Goal: Find specific page/section: Find specific page/section

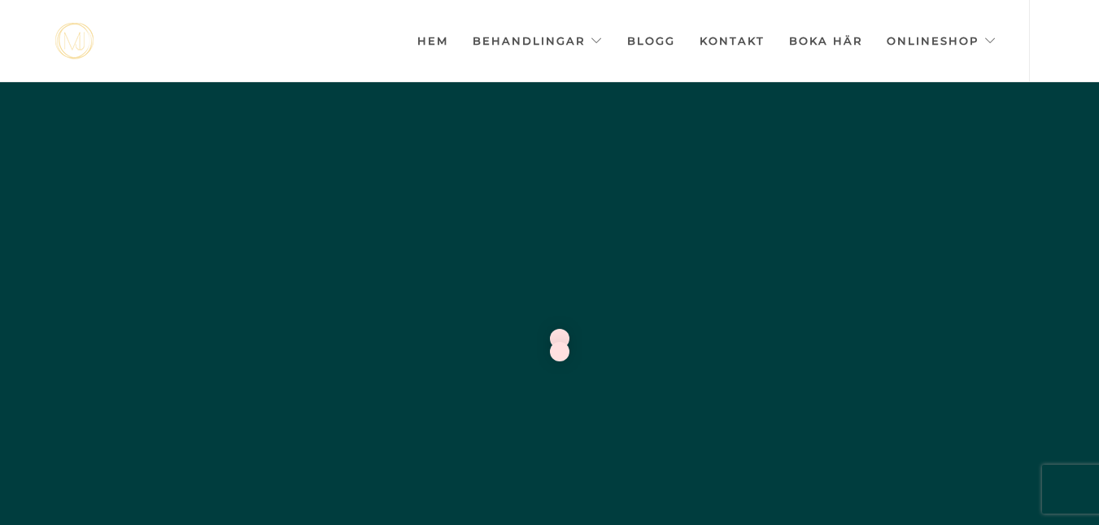
scroll to position [0, -8134]
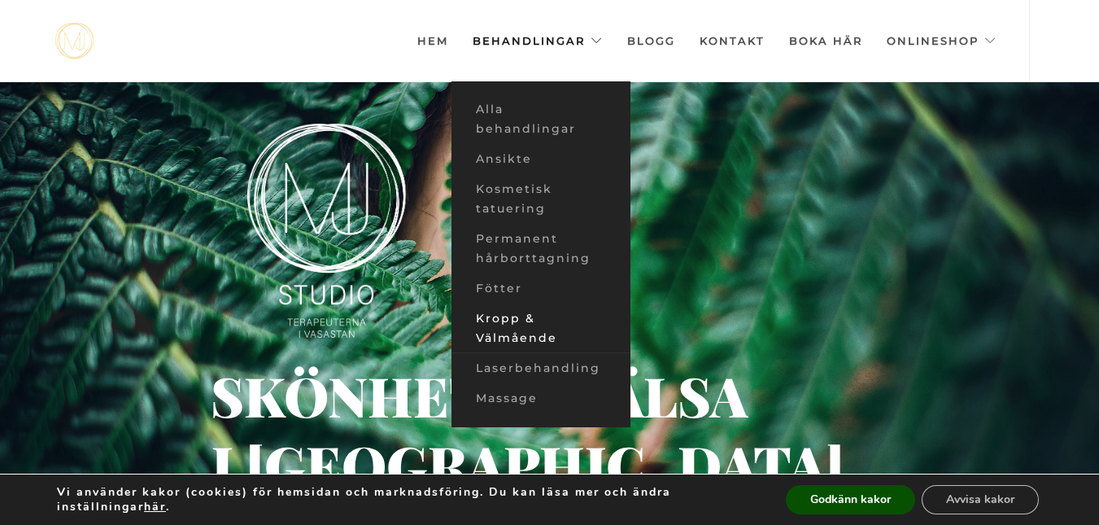
click at [526, 330] on link "Kropp & Välmående" at bounding box center [540, 328] width 179 height 50
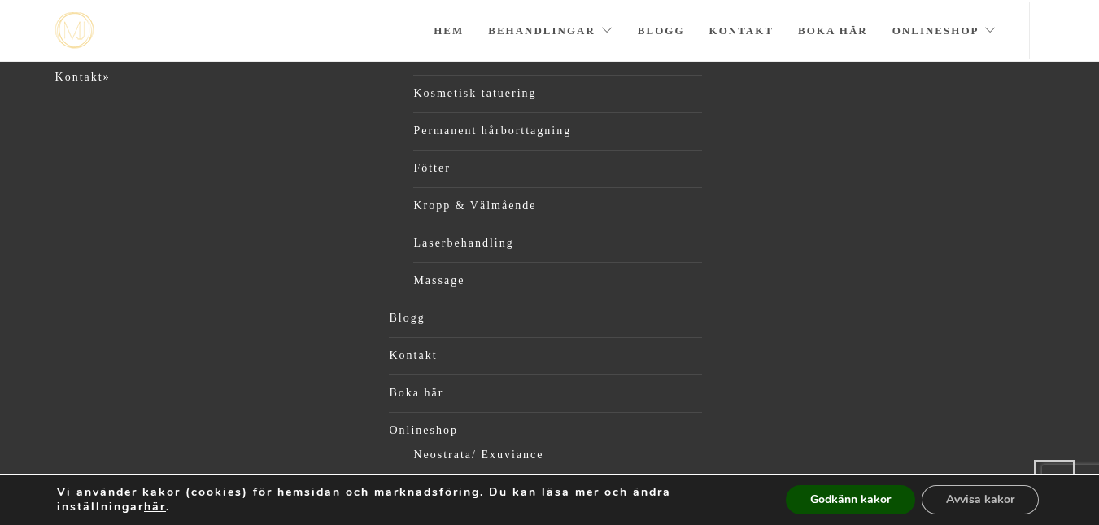
scroll to position [757, 0]
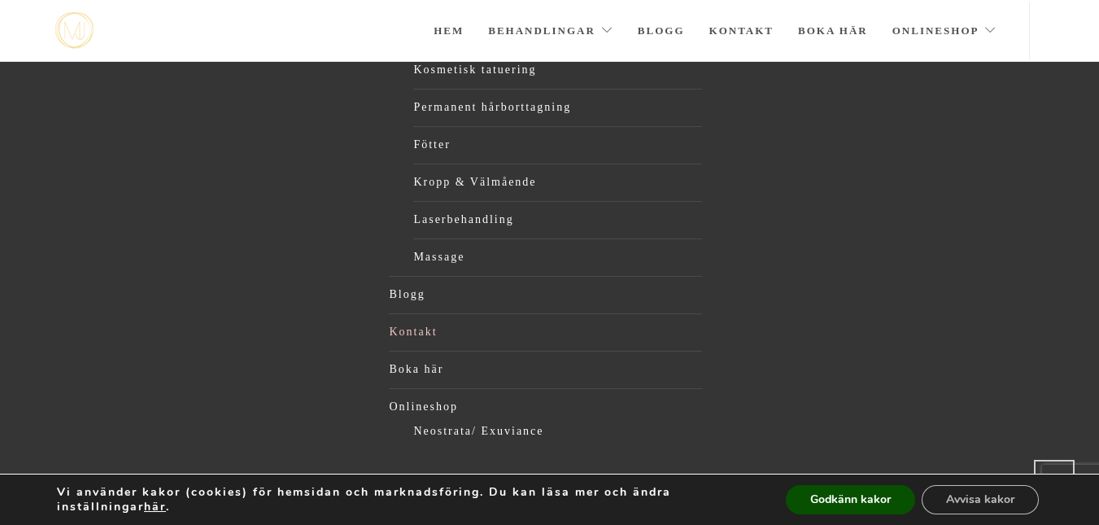
click at [416, 335] on link "Kontakt" at bounding box center [545, 332] width 313 height 24
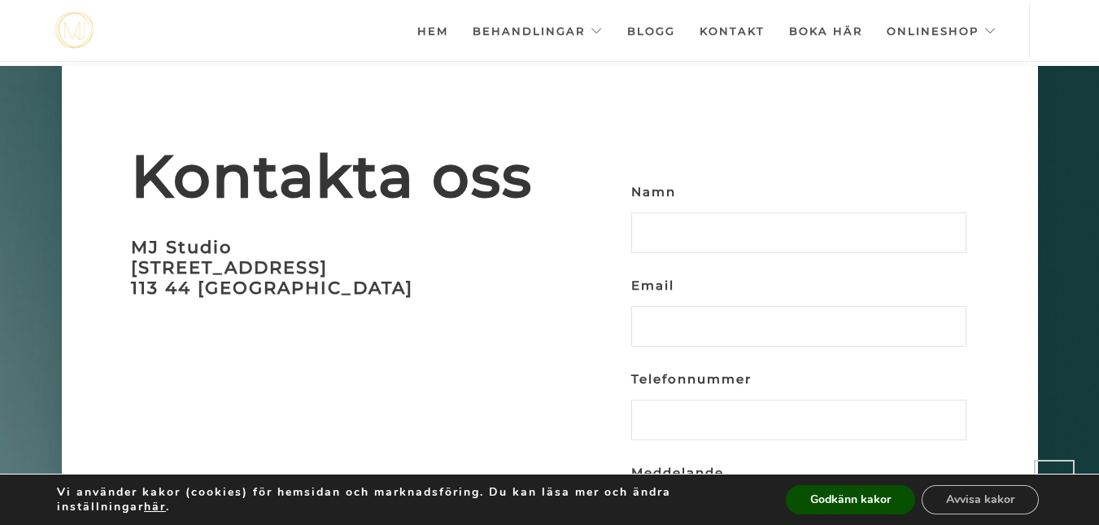
scroll to position [4752, 0]
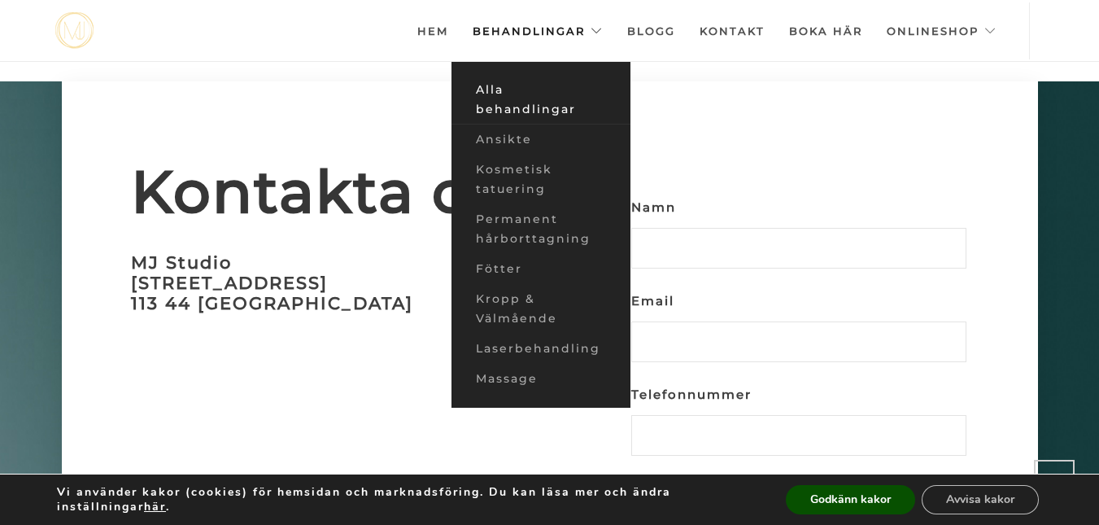
click at [526, 107] on link "Alla behandlingar" at bounding box center [540, 100] width 179 height 50
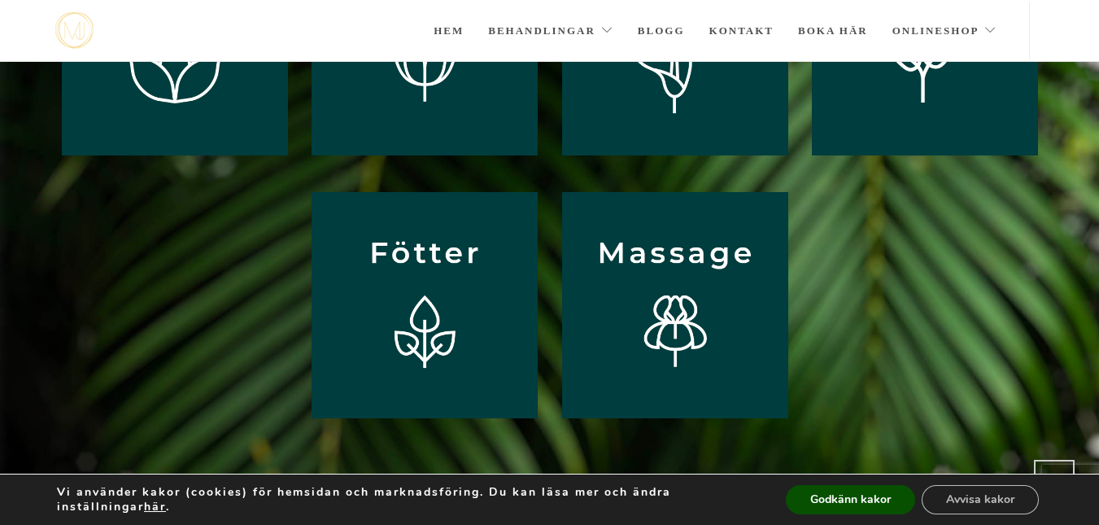
scroll to position [217, 0]
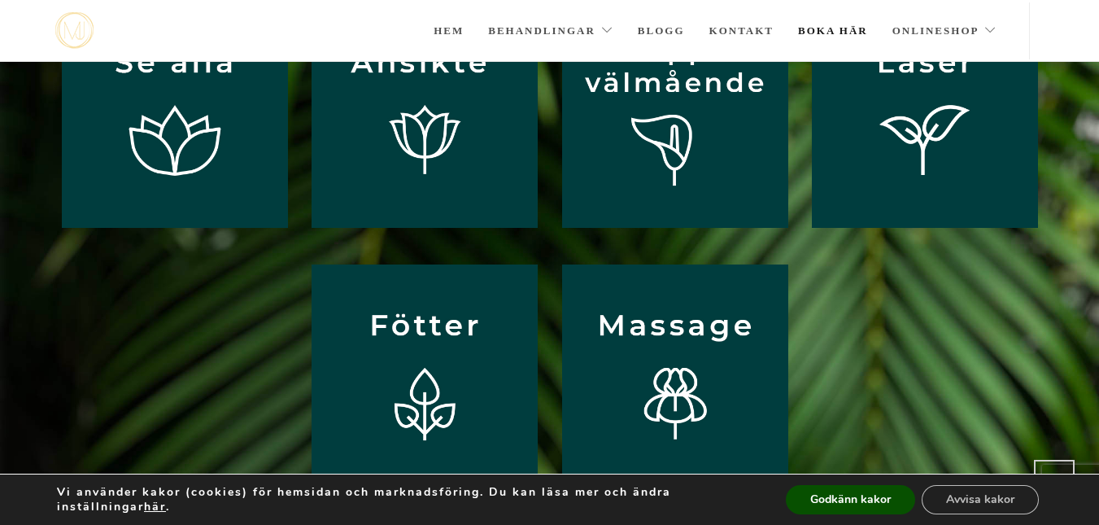
click at [826, 28] on link "Boka här" at bounding box center [833, 30] width 70 height 57
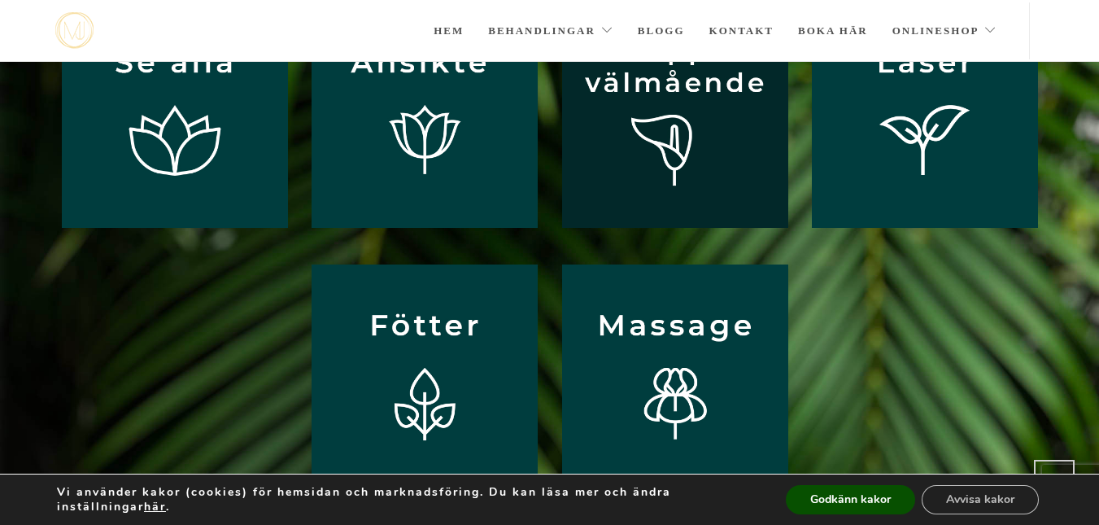
click at [708, 128] on img at bounding box center [675, 115] width 226 height 226
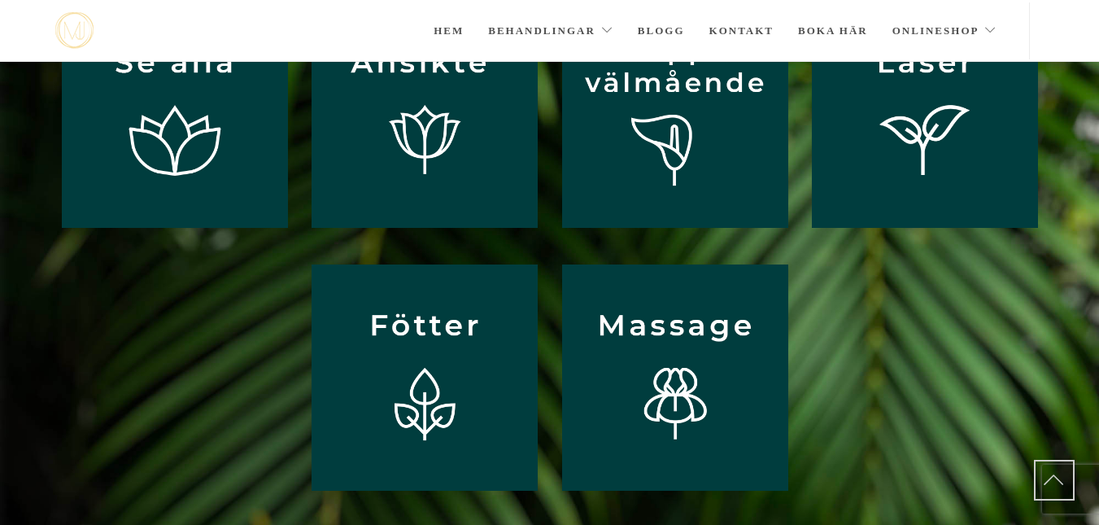
scroll to position [217, 0]
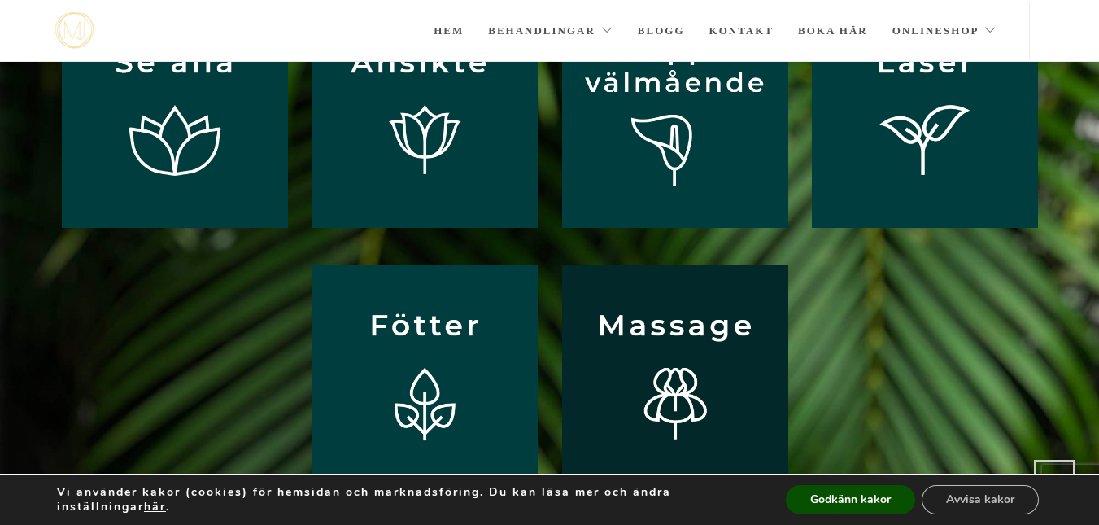
click at [698, 367] on img at bounding box center [675, 377] width 226 height 226
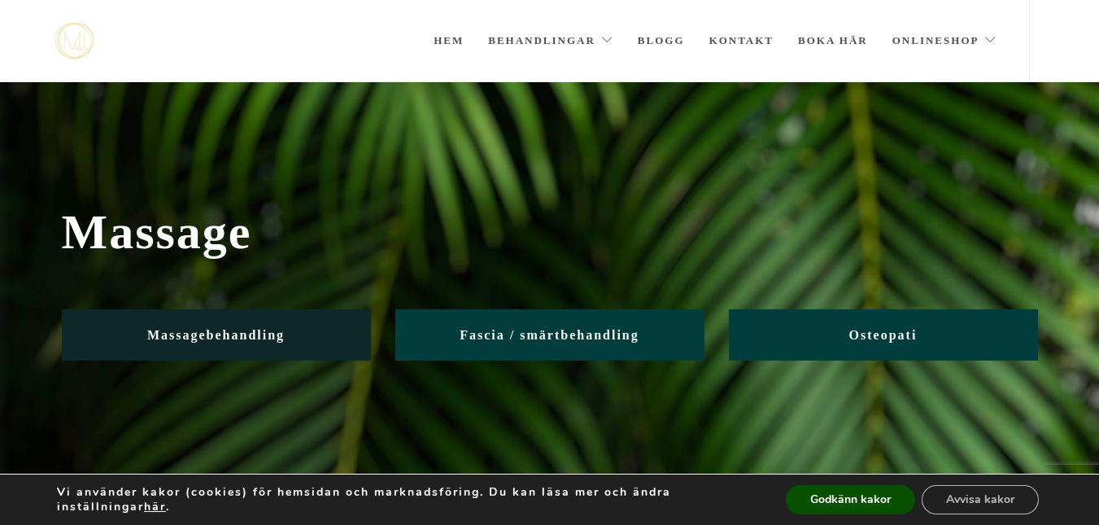
click at [236, 335] on span "Massagebehandling" at bounding box center [215, 335] width 137 height 14
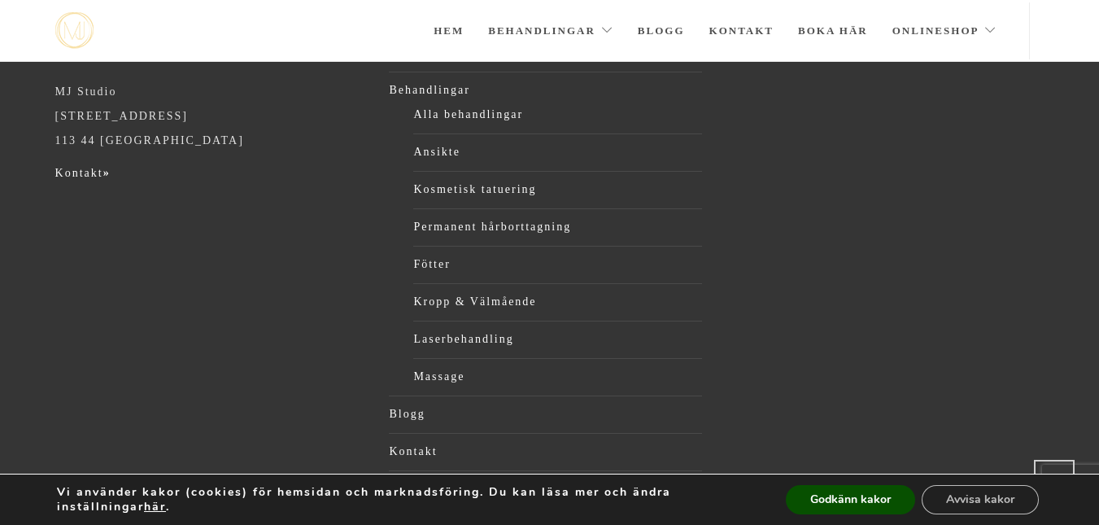
scroll to position [938, 0]
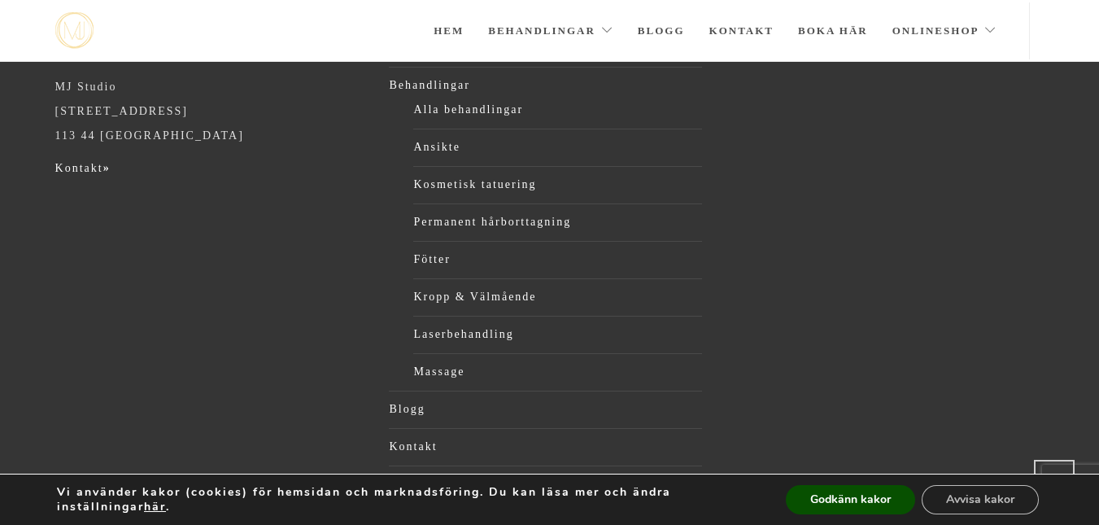
click at [351, 252] on div "MJ Studio MJ Studio Upplandsgatan 74 113 44 Stockholm Kontakt » Hem Behandlinga…" at bounding box center [550, 311] width 1014 height 551
click at [78, 169] on link "Kontakt »" at bounding box center [82, 168] width 55 height 12
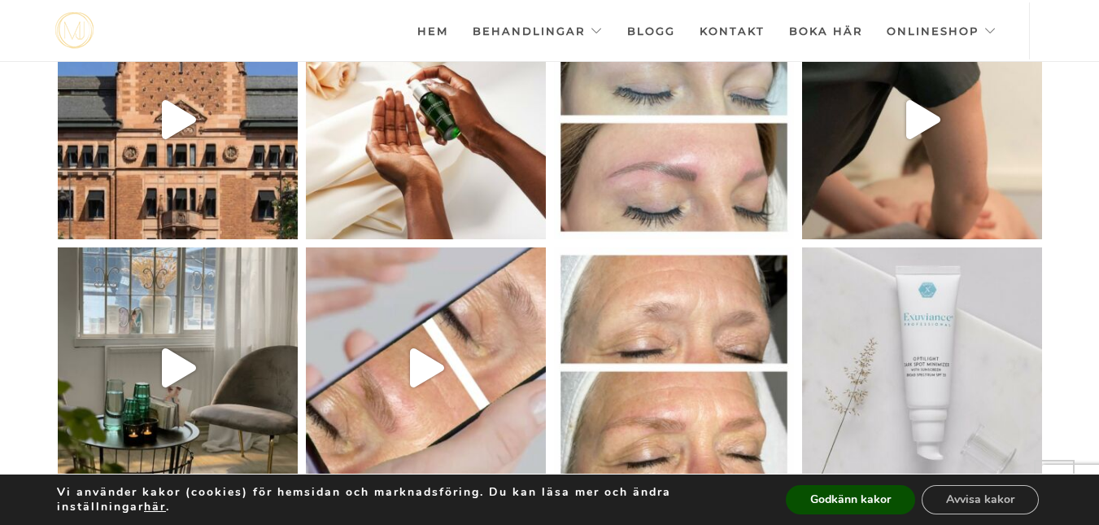
scroll to position [4208, 0]
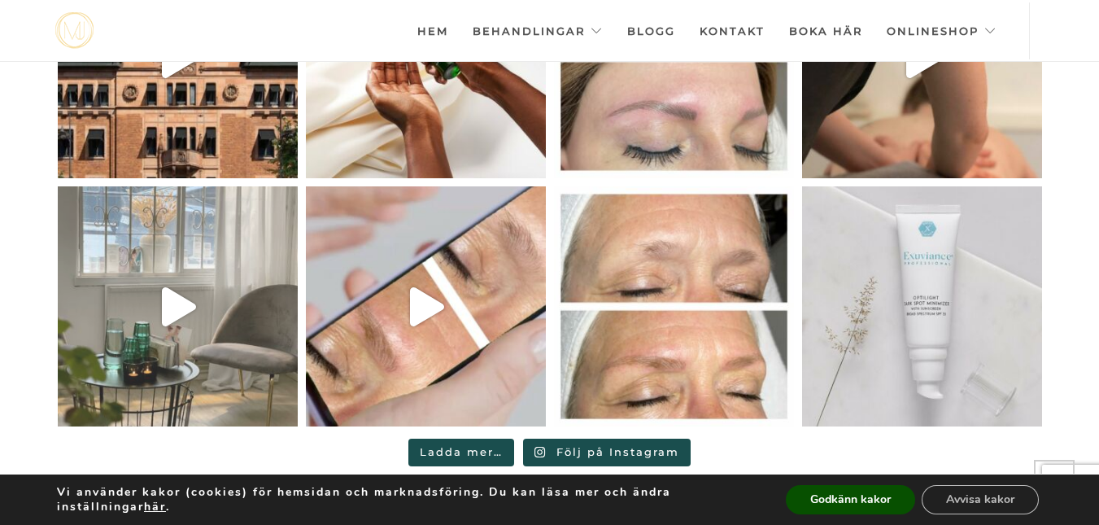
click at [164, 287] on icon "Play" at bounding box center [179, 306] width 34 height 39
